Goal: Check status: Check status

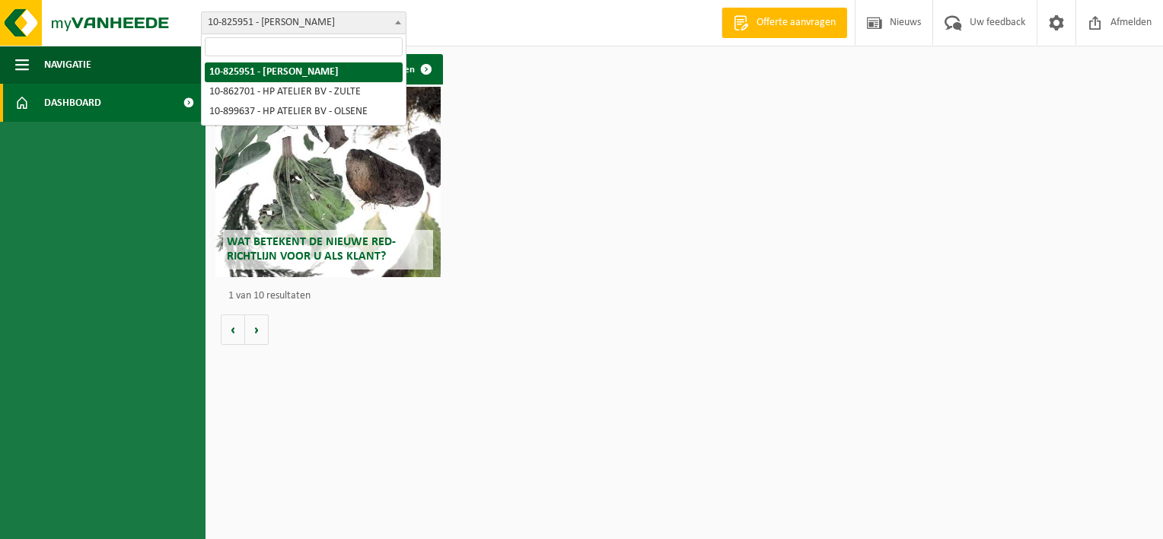
click at [391, 24] on span at bounding box center [398, 22] width 15 height 20
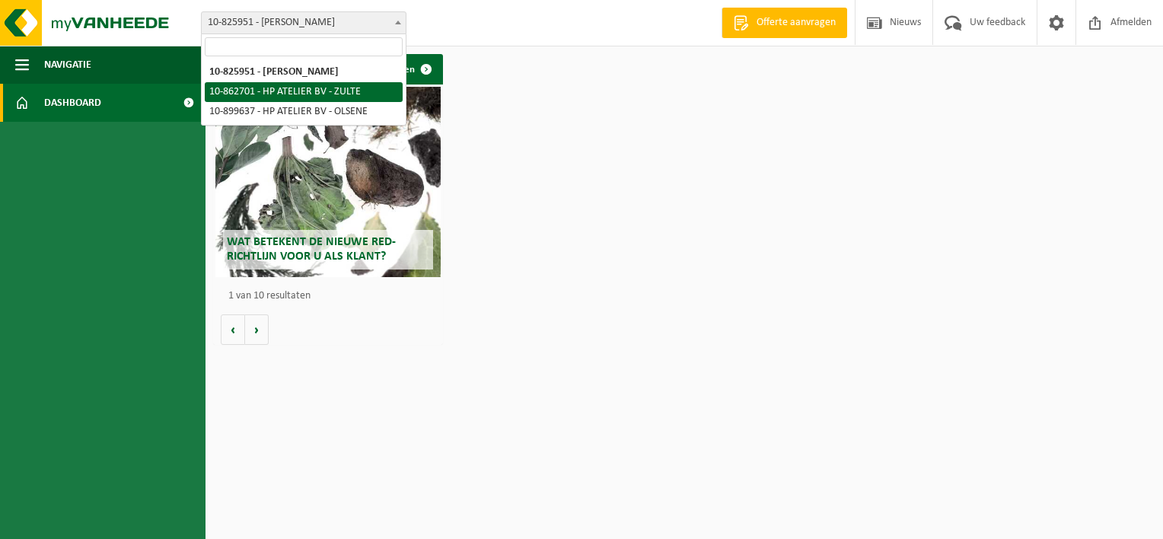
select select "101138"
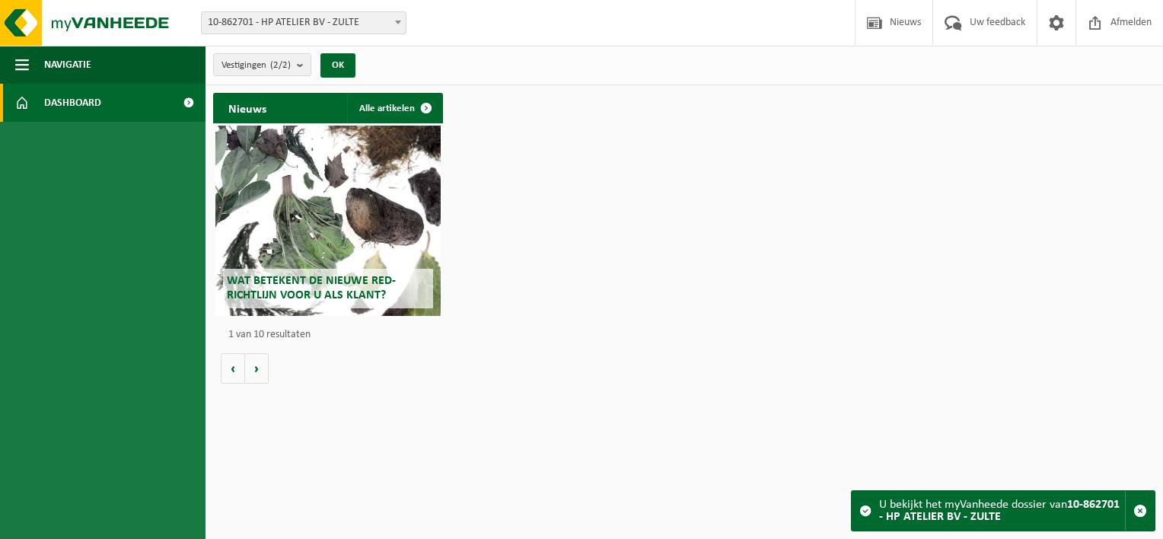
click at [379, 22] on span "10-862701 - HP ATELIER BV - ZULTE" at bounding box center [304, 22] width 204 height 21
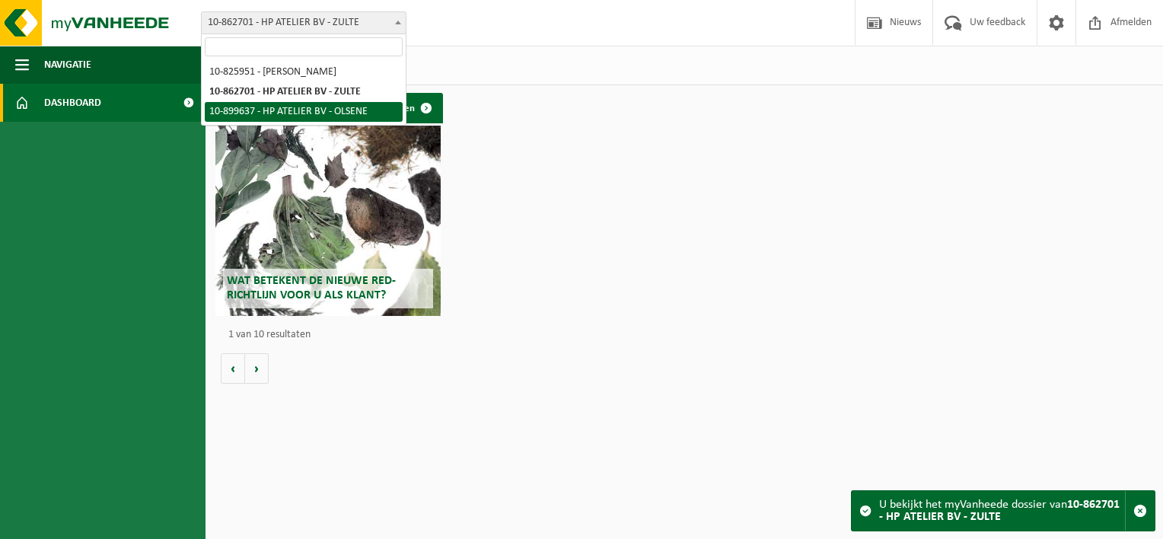
select select "118733"
